Goal: Navigation & Orientation: Find specific page/section

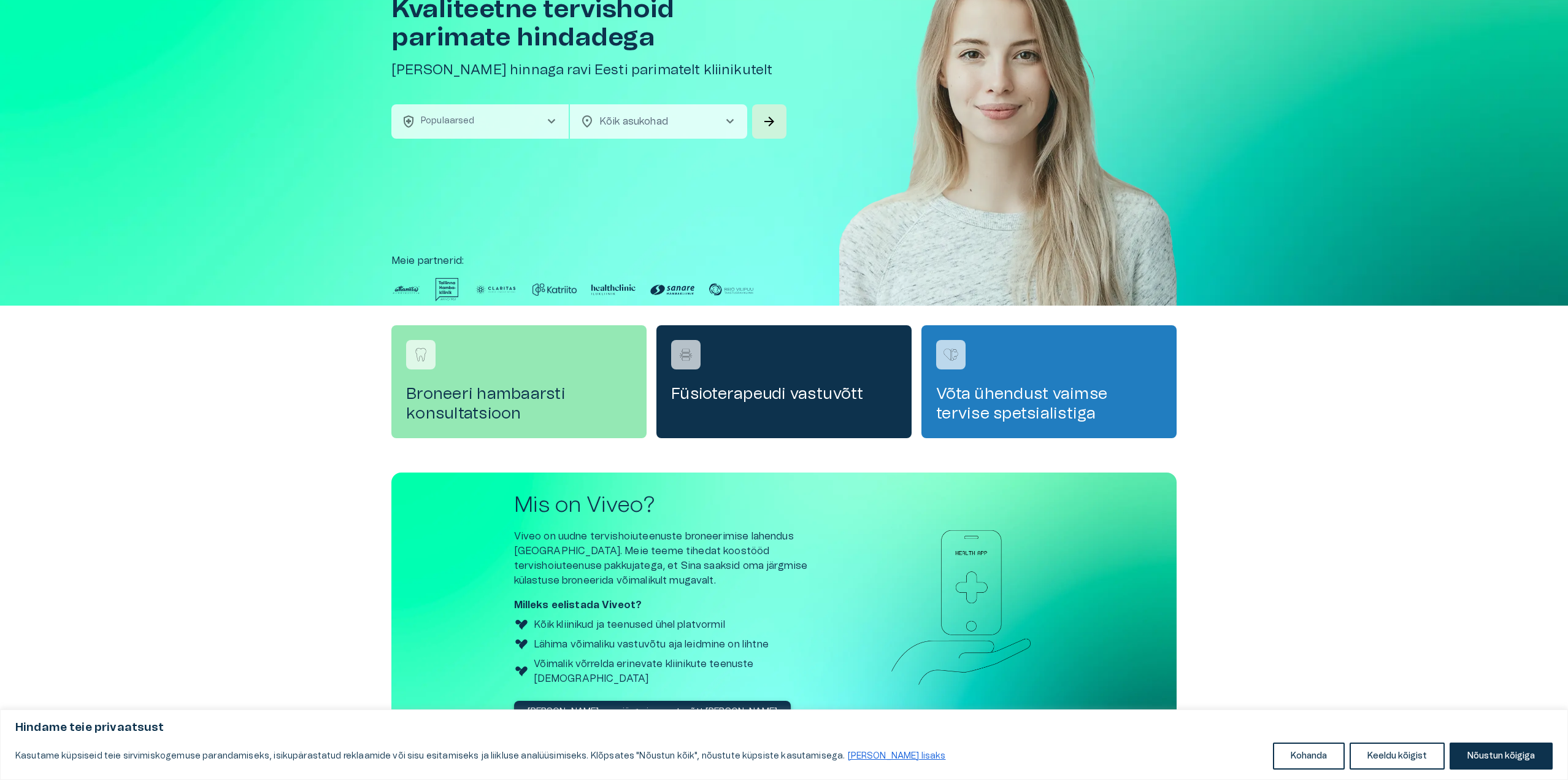
scroll to position [126, 0]
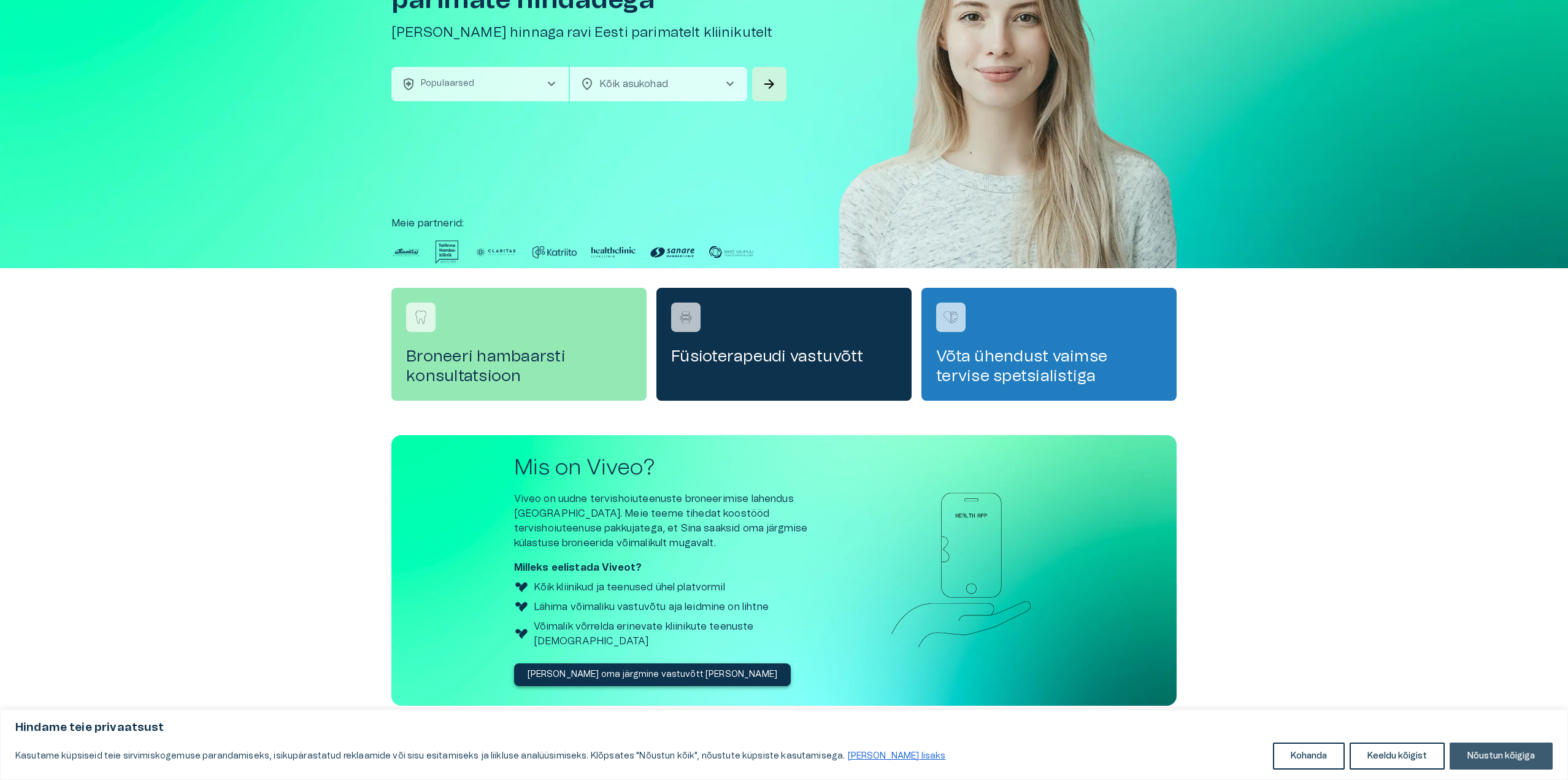
drag, startPoint x: 1513, startPoint y: 754, endPoint x: 13, endPoint y: 28, distance: 1666.5
click at [1513, 754] on button "Nõustun kõigiga" at bounding box center [1502, 756] width 103 height 27
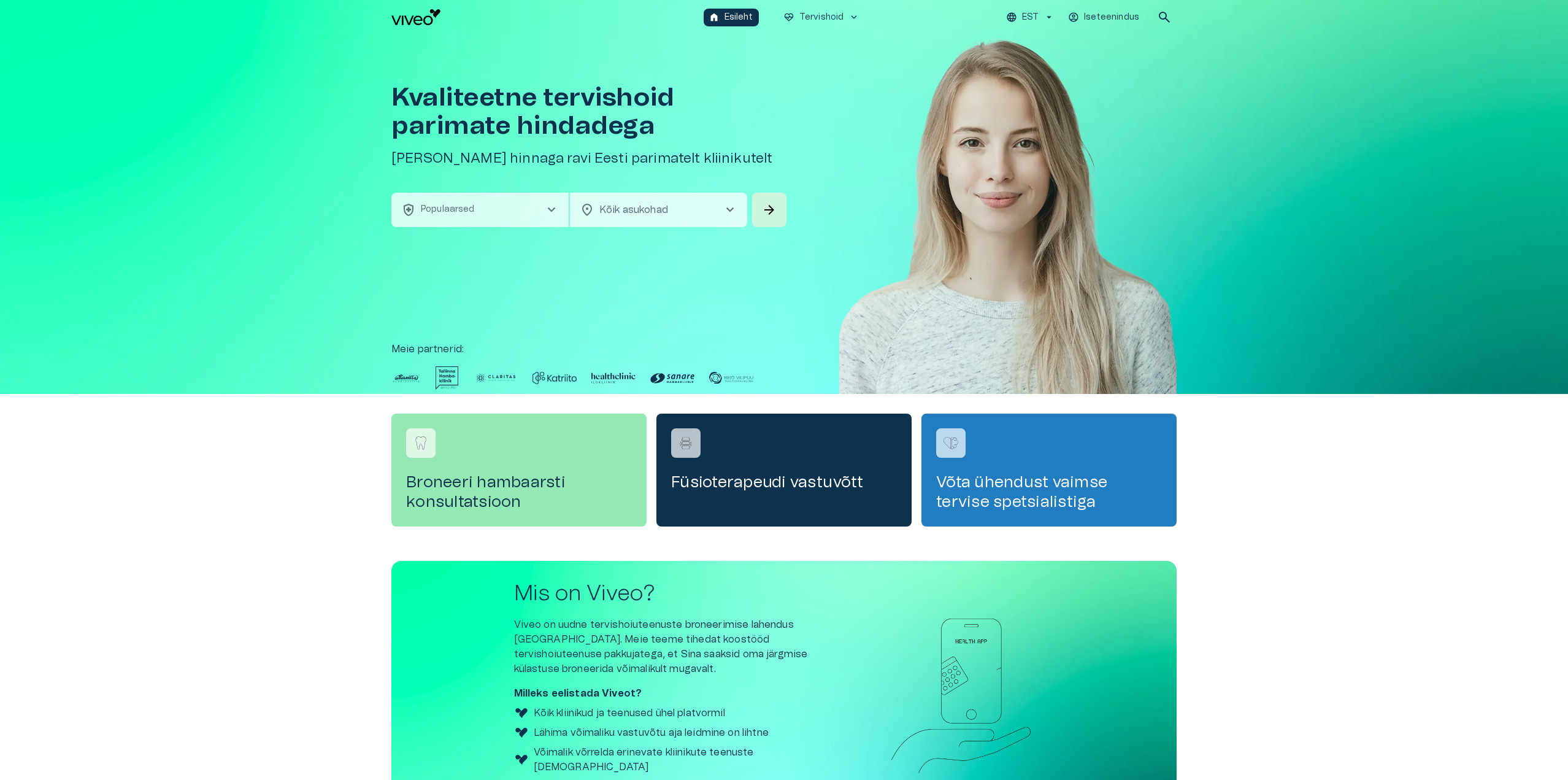
click at [522, 210] on button "health_and_safety Populaarsed chevron_right" at bounding box center [479, 210] width 178 height 34
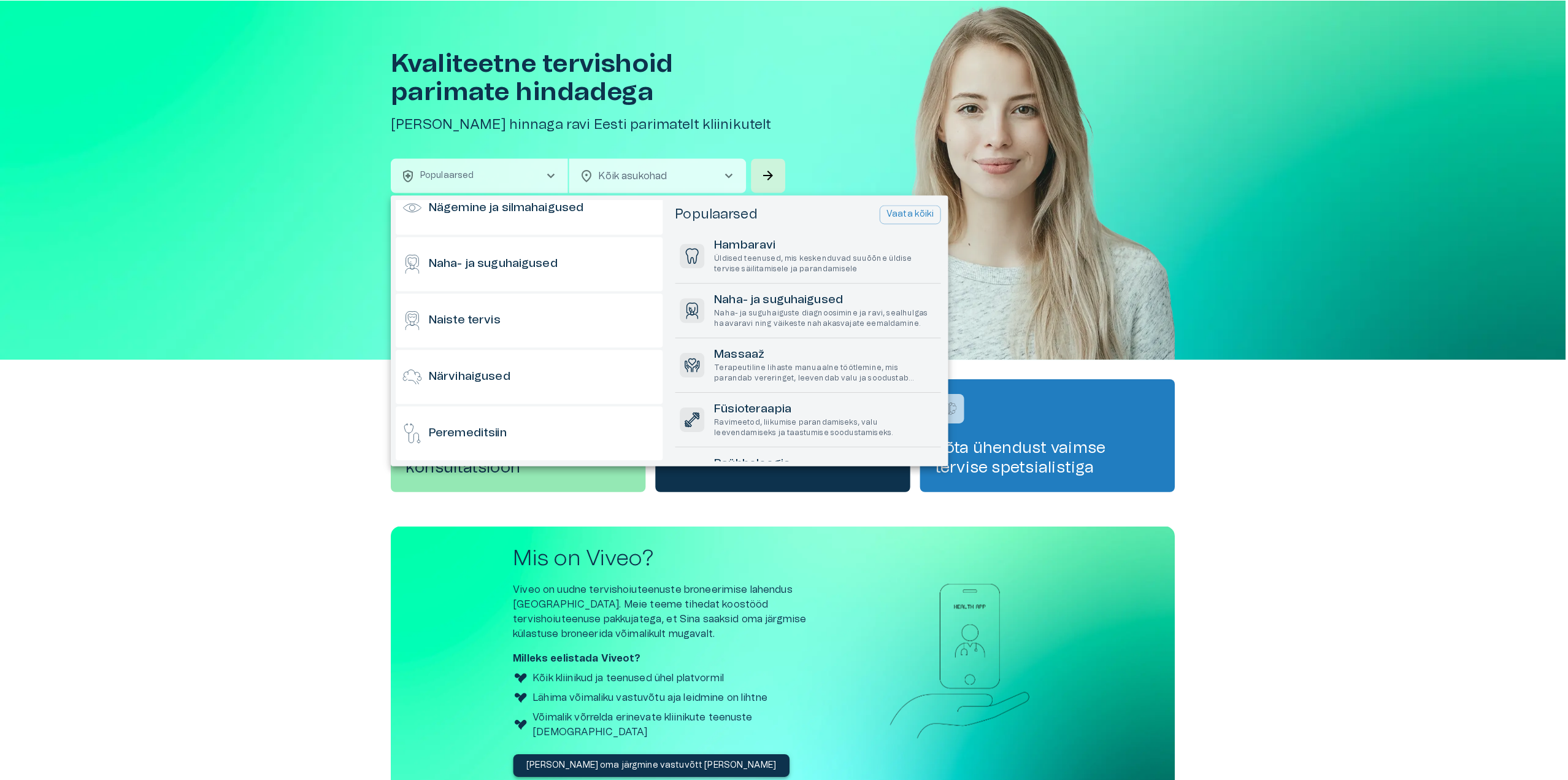
scroll to position [613, 0]
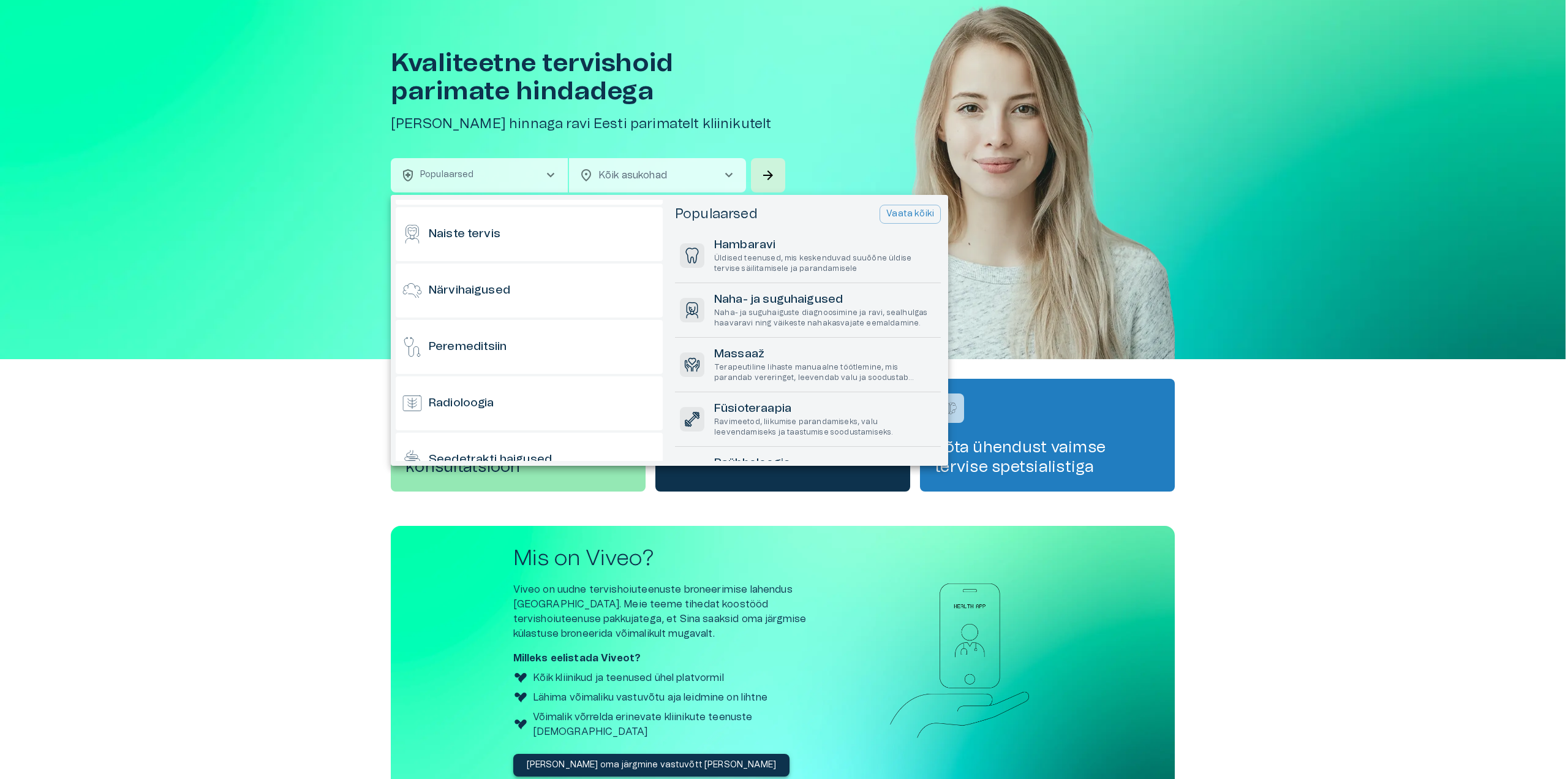
click at [1567, 398] on div at bounding box center [784, 389] width 1568 height 779
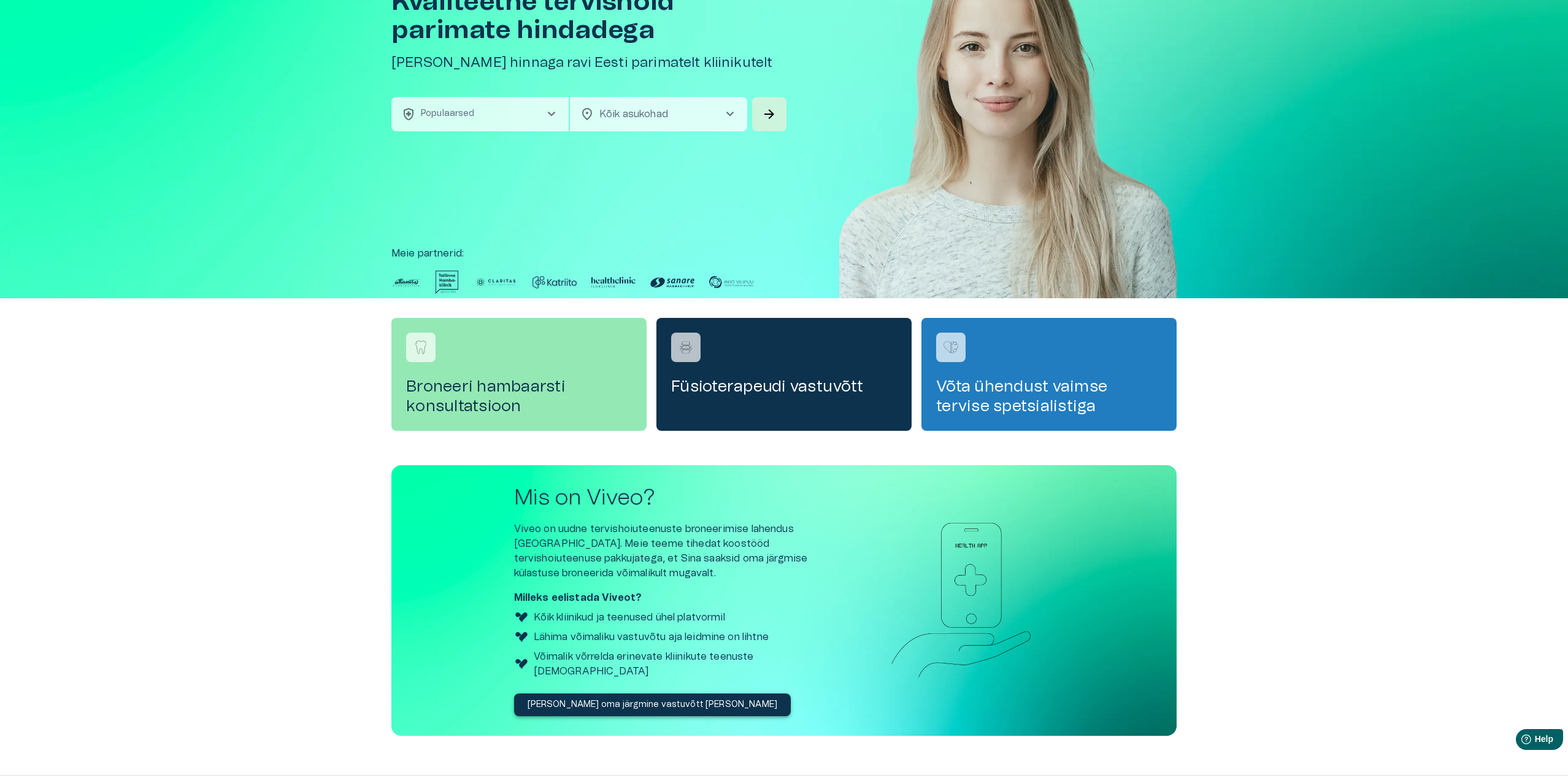
scroll to position [126, 0]
